Goal: Information Seeking & Learning: Learn about a topic

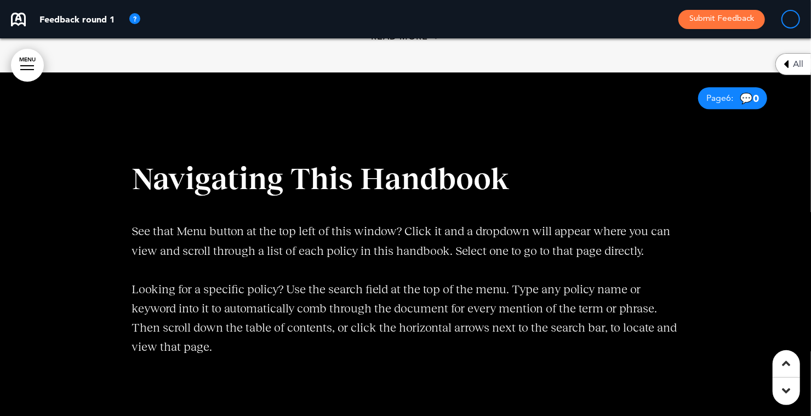
scroll to position [1880, 0]
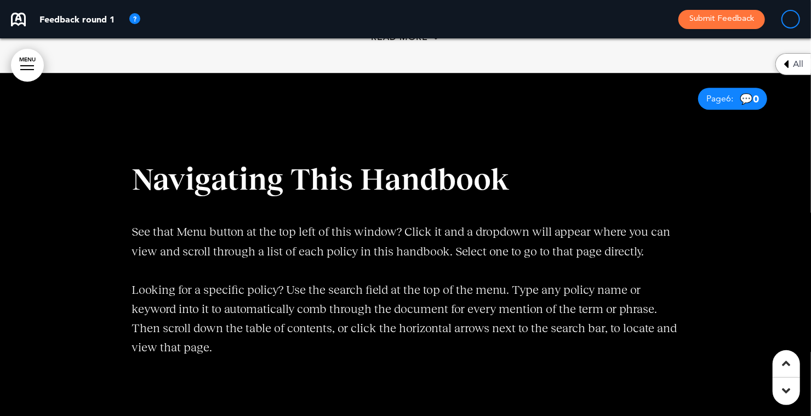
click at [792, 65] on div "All" at bounding box center [793, 64] width 36 height 22
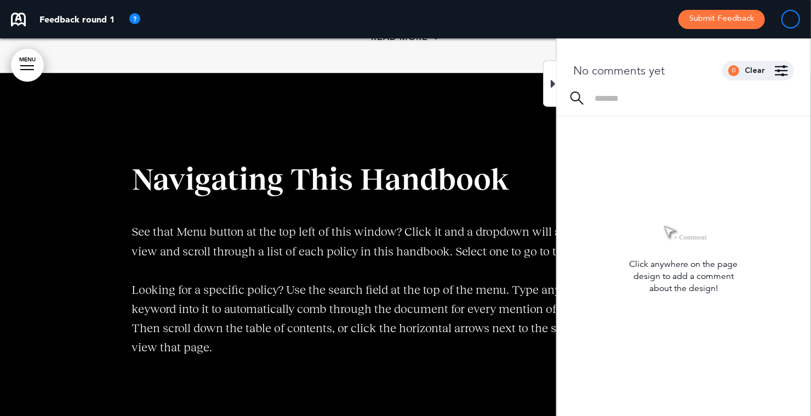
click at [554, 82] on icon at bounding box center [553, 83] width 5 height 13
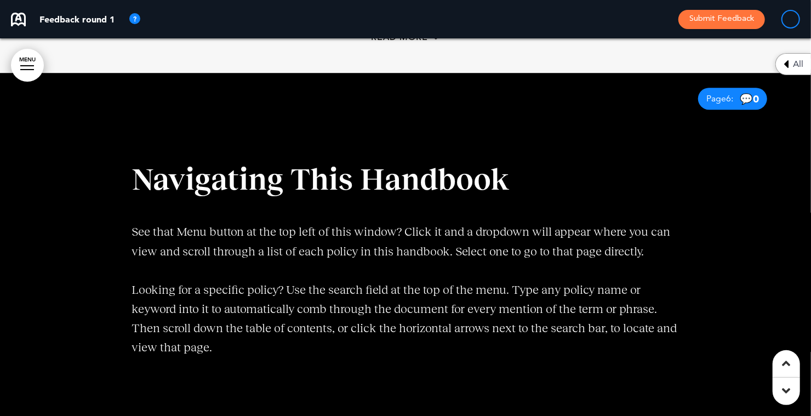
click at [22, 64] on link "MENU" at bounding box center [27, 65] width 33 height 33
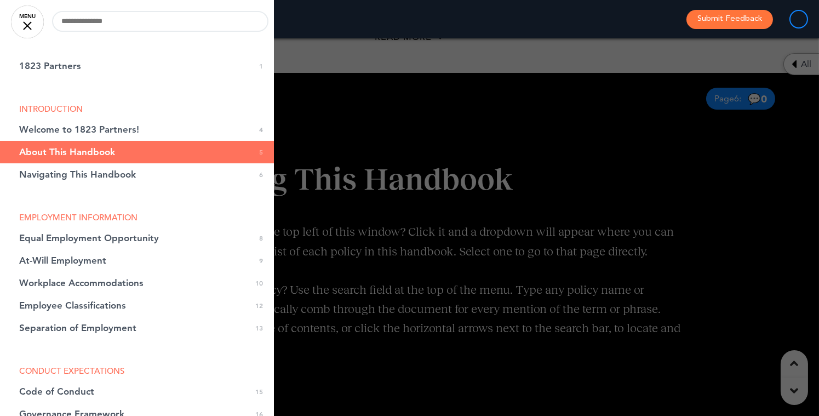
click at [417, 206] on div at bounding box center [409, 208] width 819 height 416
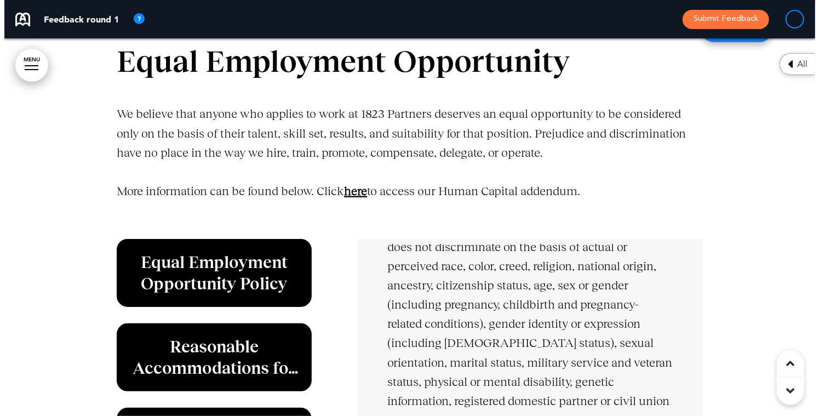
scroll to position [2699, 0]
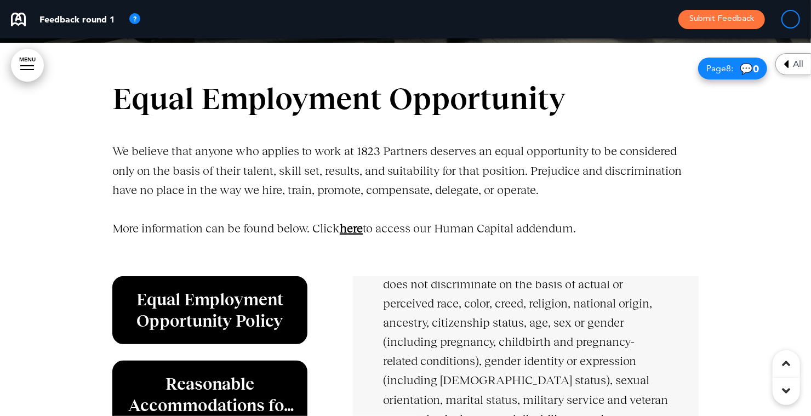
click at [32, 58] on link "MENU" at bounding box center [27, 65] width 33 height 33
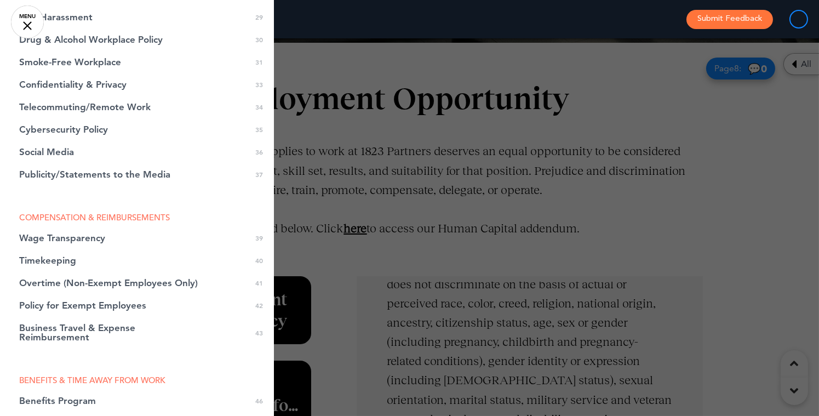
scroll to position [705, 0]
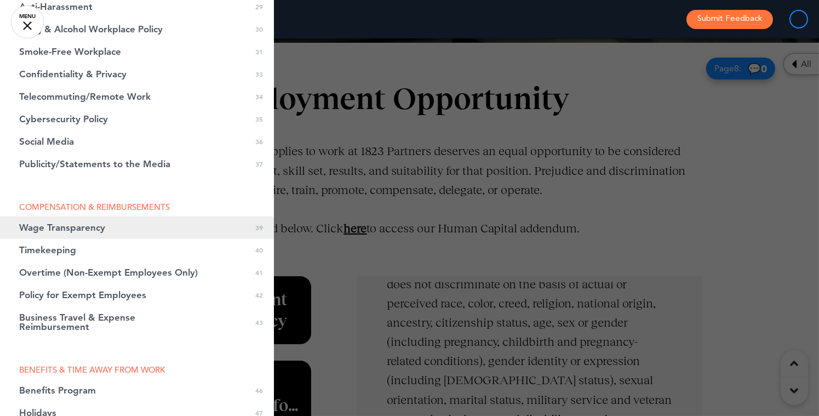
click at [105, 229] on link "Wage Transparency 0 39" at bounding box center [137, 227] width 274 height 22
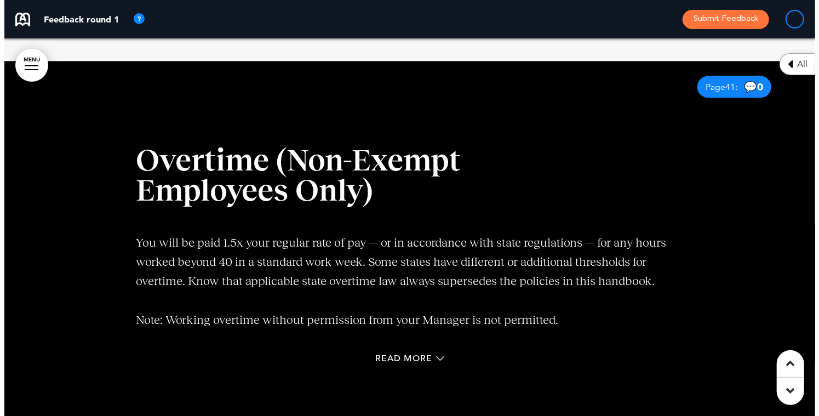
scroll to position [18478, 0]
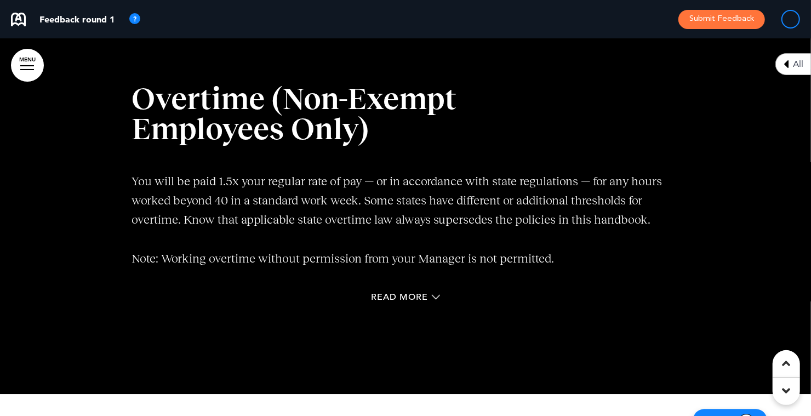
click at [29, 64] on link "MENU" at bounding box center [27, 65] width 33 height 33
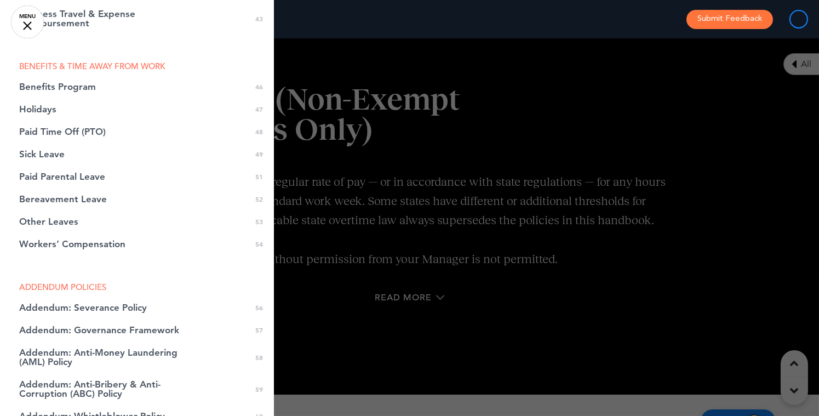
scroll to position [1011, 0]
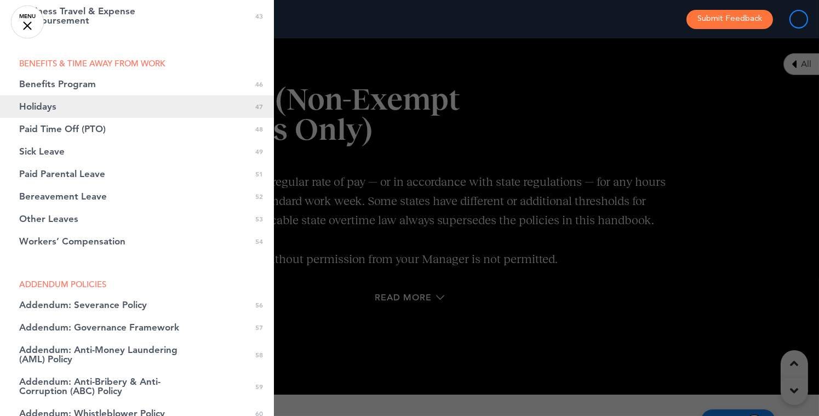
click at [95, 111] on link "Holidays 0 47" at bounding box center [137, 106] width 274 height 22
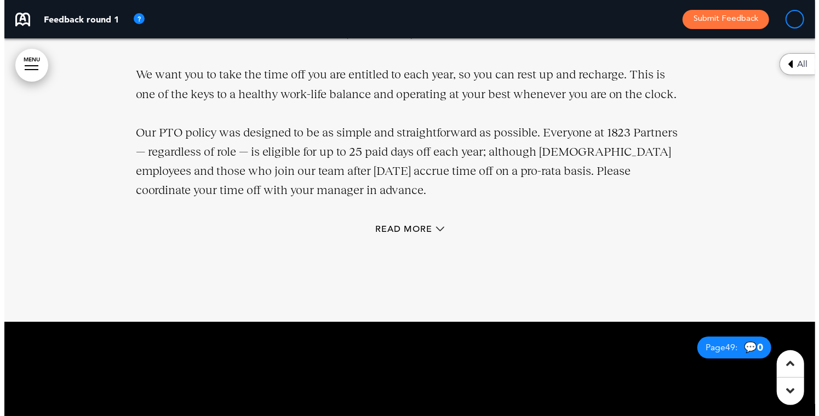
scroll to position [21789, 0]
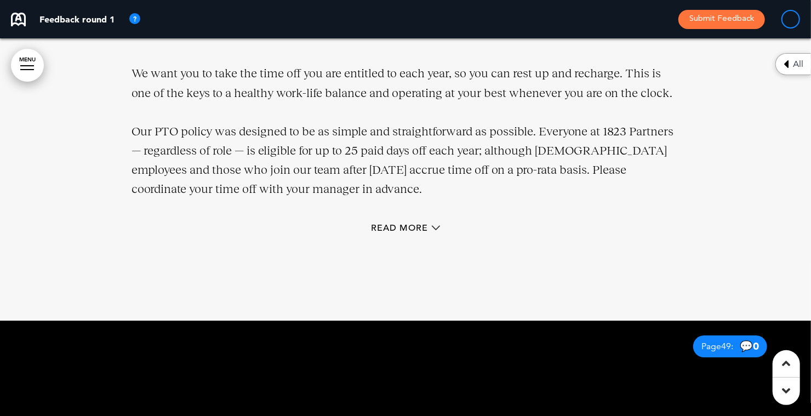
click at [21, 59] on link "MENU" at bounding box center [27, 65] width 33 height 33
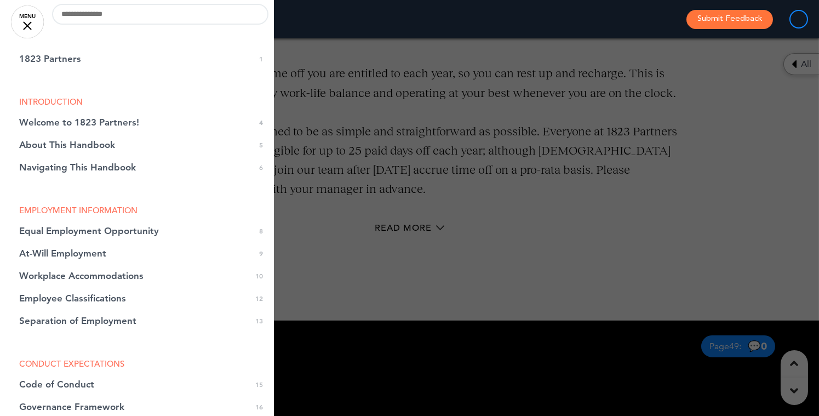
scroll to position [0, 0]
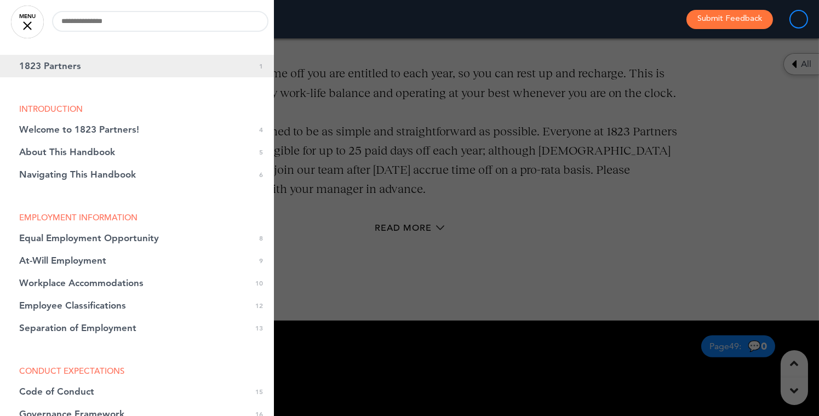
click at [140, 73] on link "1823 Partners 0 1" at bounding box center [137, 66] width 274 height 22
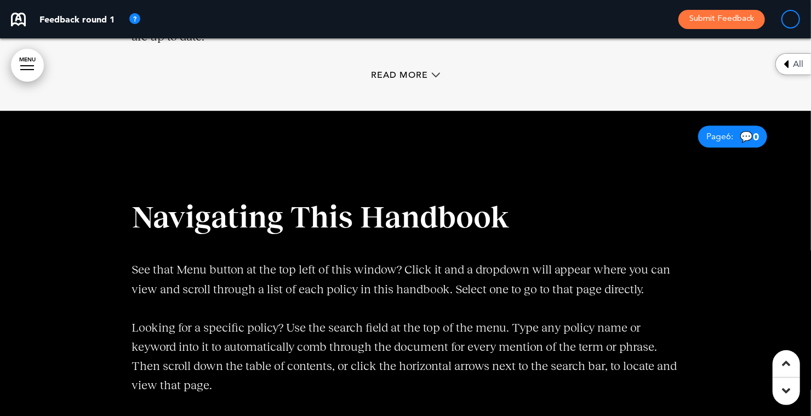
scroll to position [1875, 0]
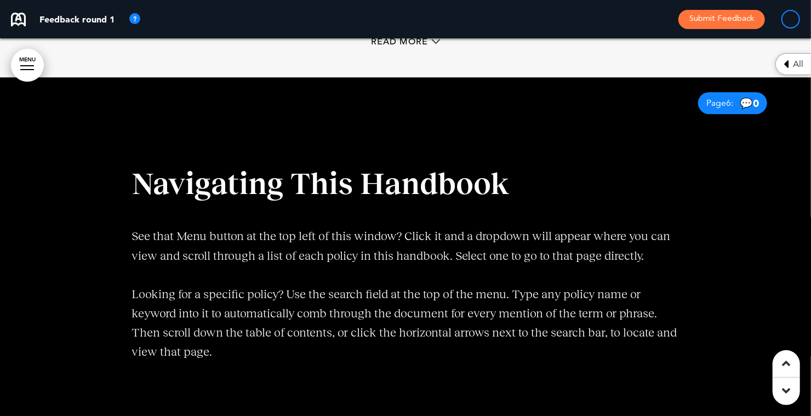
click at [15, 63] on link "MENU" at bounding box center [27, 65] width 33 height 33
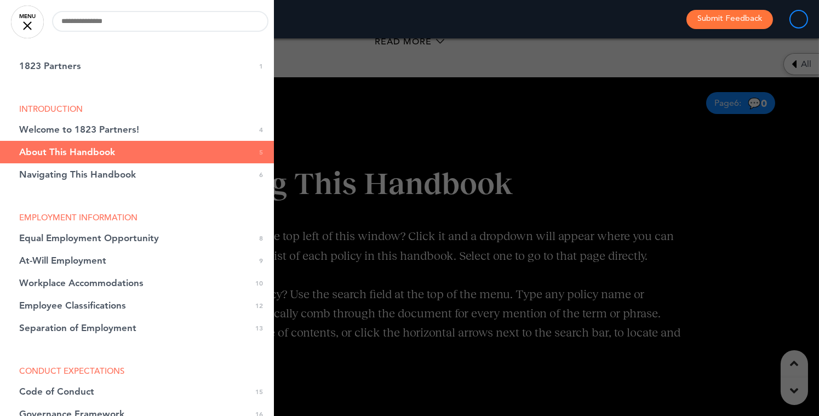
click at [296, 171] on div at bounding box center [409, 208] width 819 height 416
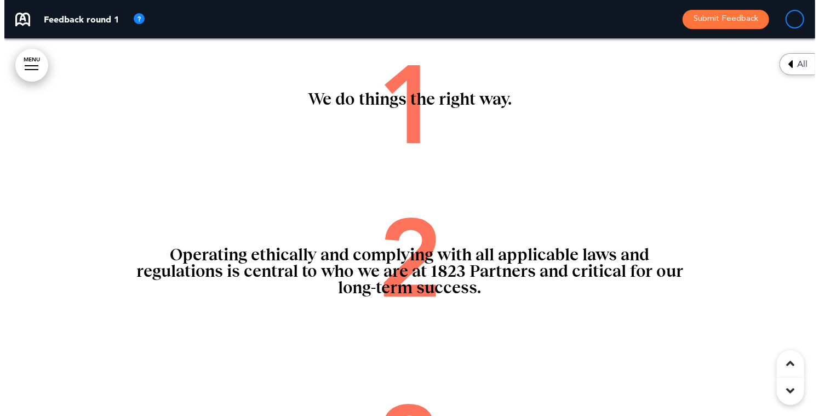
scroll to position [7003, 0]
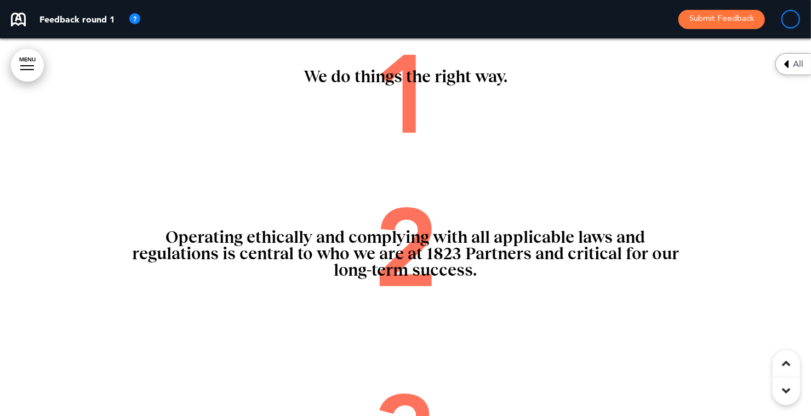
click at [15, 60] on link "MENU" at bounding box center [27, 65] width 33 height 33
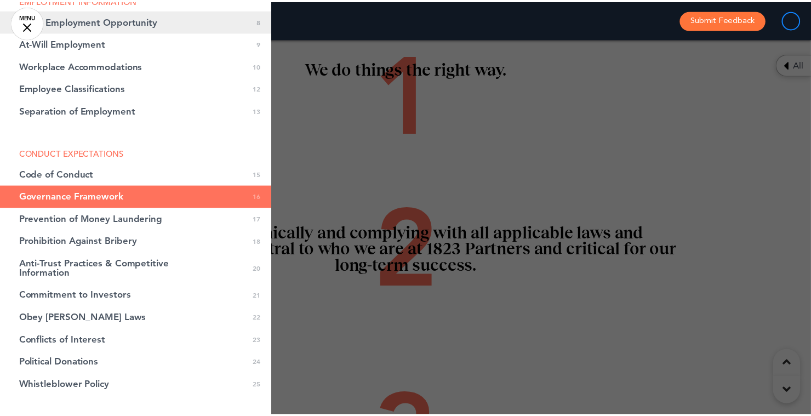
scroll to position [0, 0]
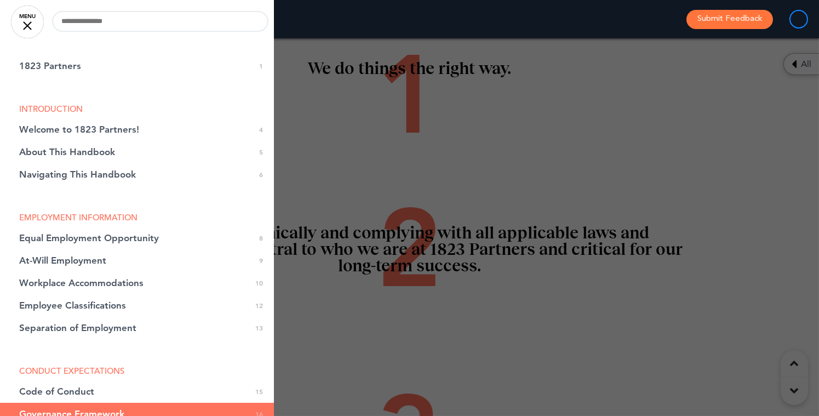
click at [390, 179] on div at bounding box center [409, 208] width 819 height 416
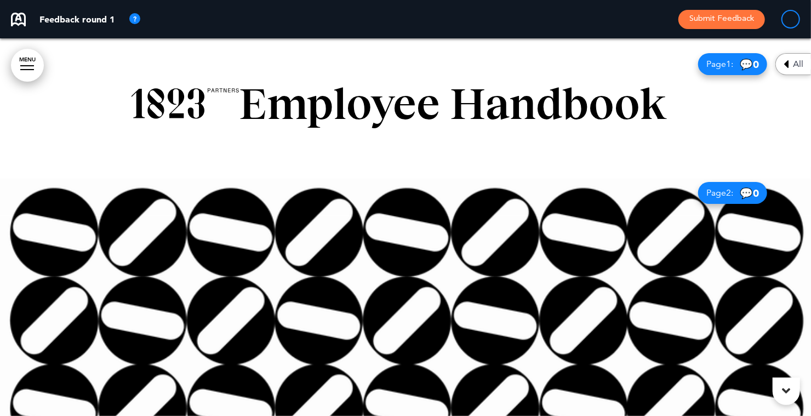
click at [30, 67] on link "MENU" at bounding box center [27, 65] width 33 height 33
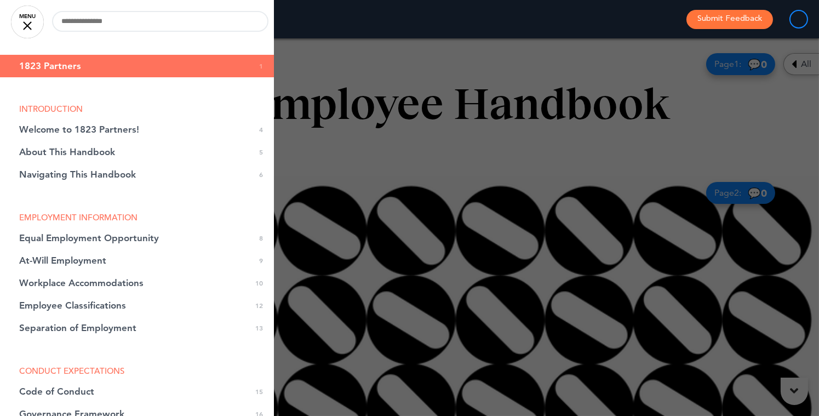
click at [423, 141] on div at bounding box center [409, 208] width 819 height 416
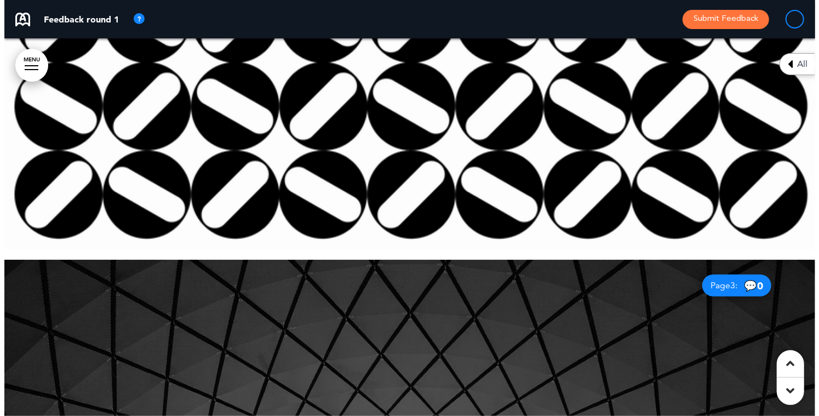
scroll to position [533, 0]
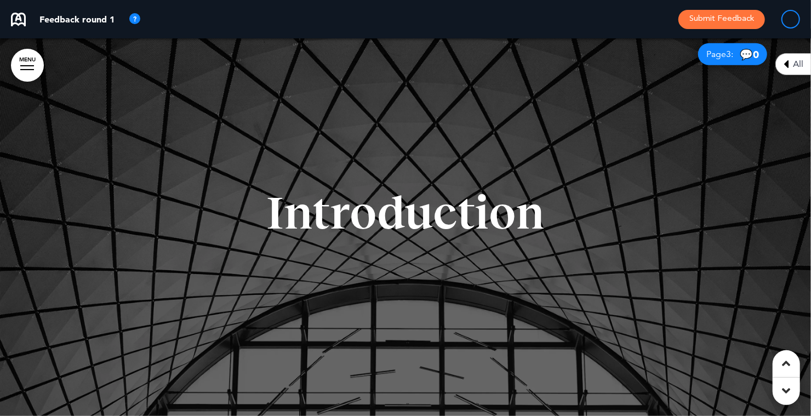
click at [28, 65] on div at bounding box center [27, 65] width 14 height 1
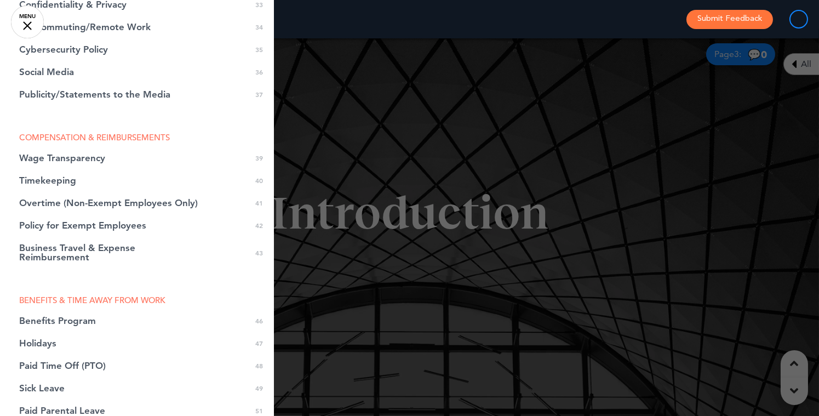
scroll to position [778, 0]
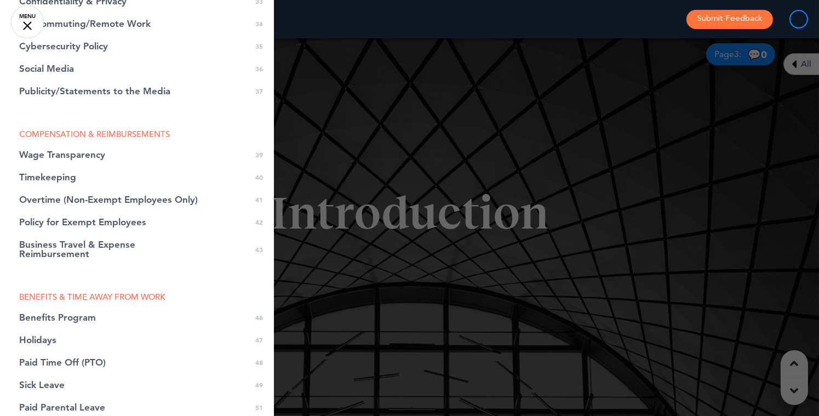
click at [349, 175] on div at bounding box center [409, 208] width 819 height 416
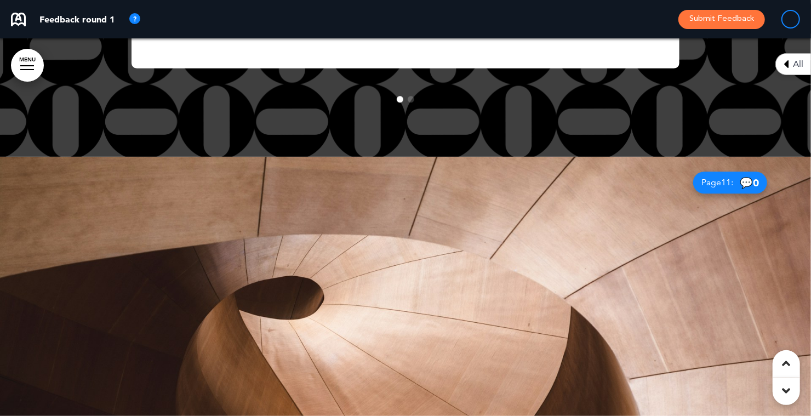
scroll to position [4319, 0]
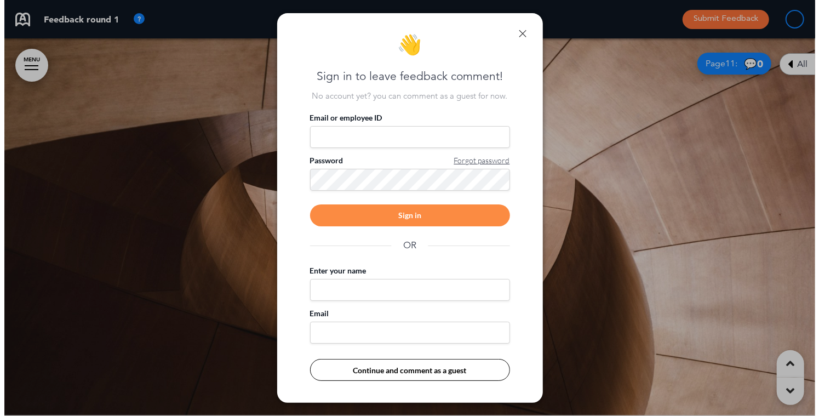
scroll to position [4217, 0]
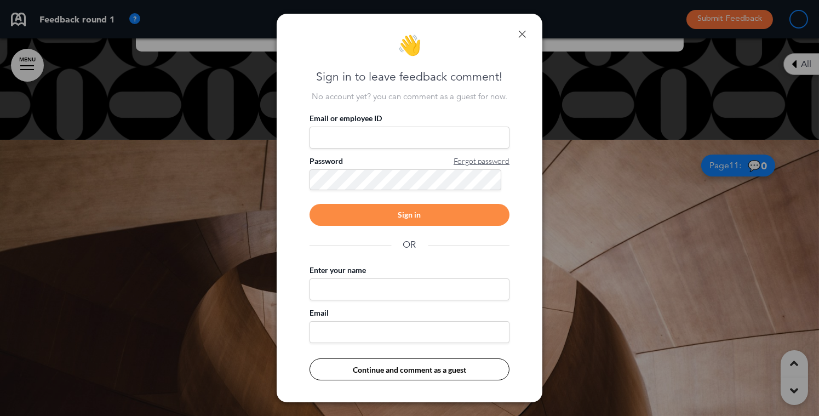
click at [253, 209] on div at bounding box center [409, 208] width 819 height 416
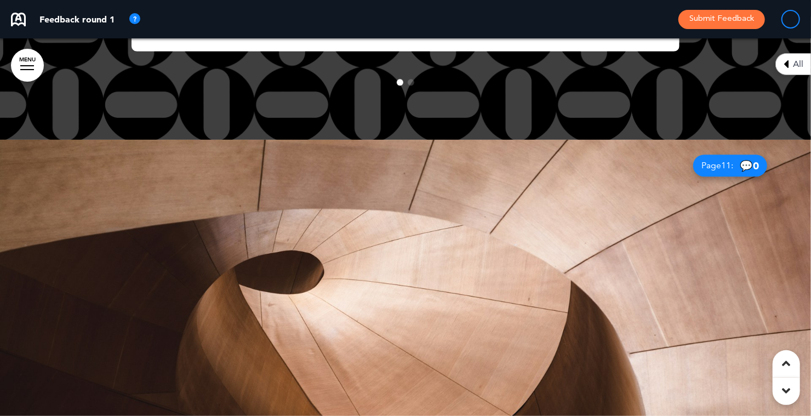
click at [21, 63] on link "MENU" at bounding box center [27, 65] width 33 height 33
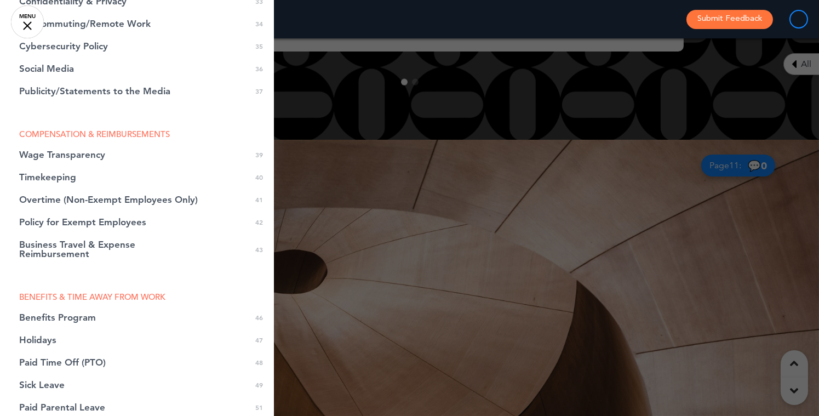
click at [53, 136] on li "COMPENSATION & REIMBURSEMENTS" at bounding box center [137, 134] width 274 height 8
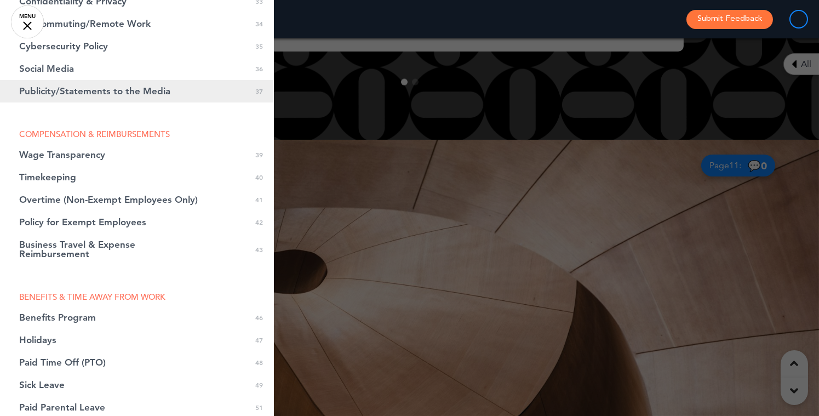
click at [54, 93] on span "Publicity/Statements to the Media" at bounding box center [94, 91] width 151 height 9
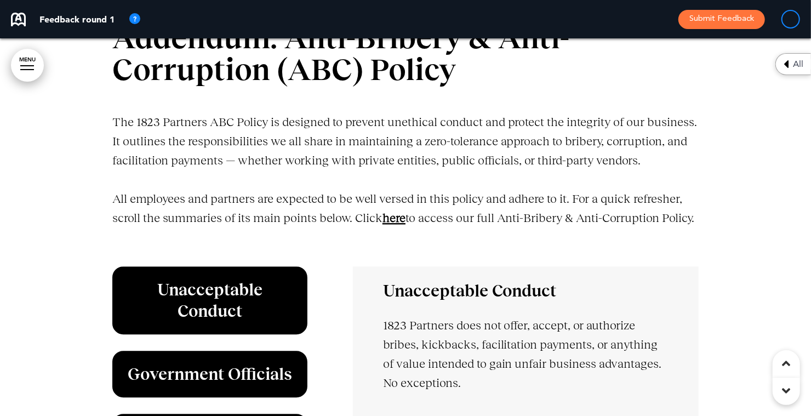
scroll to position [26341, 0]
